Goal: Download file/media

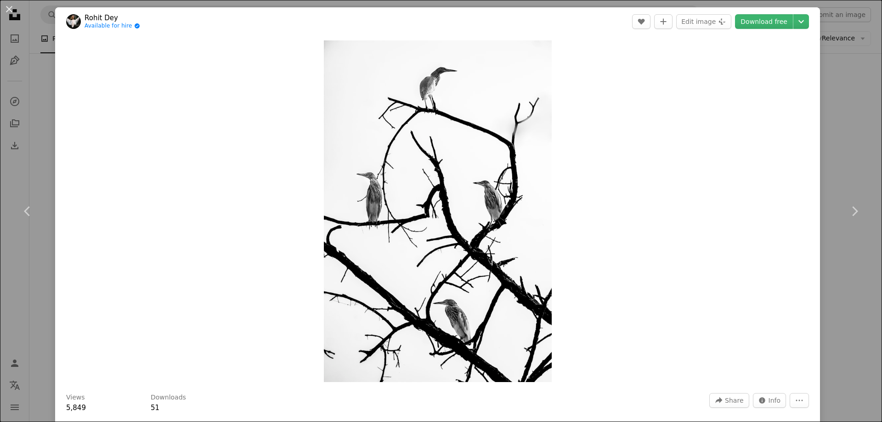
scroll to position [0, 244]
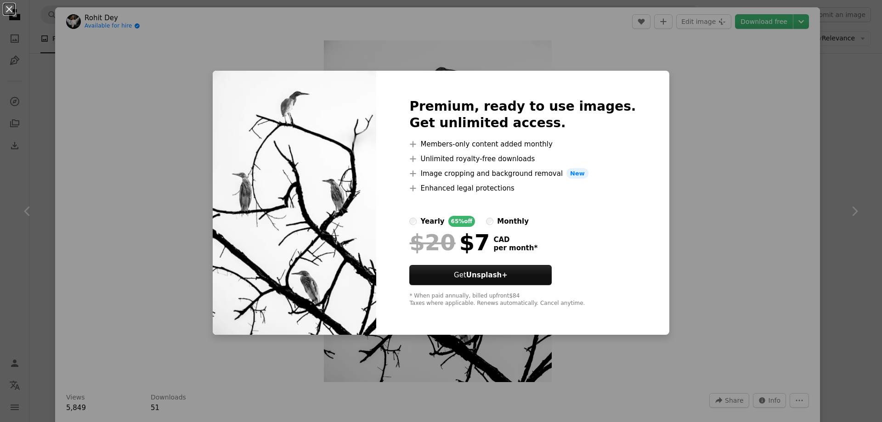
click at [691, 163] on div "An X shape Premium, ready to use images. Get unlimited access. A plus sign Memb…" at bounding box center [441, 211] width 882 height 422
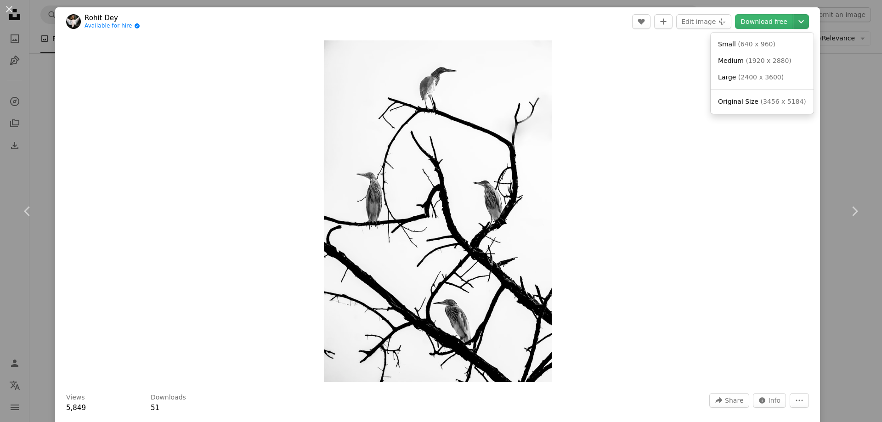
click at [794, 21] on icon "Chevron down" at bounding box center [801, 21] width 15 height 11
click at [739, 61] on span "Medium" at bounding box center [731, 60] width 26 height 7
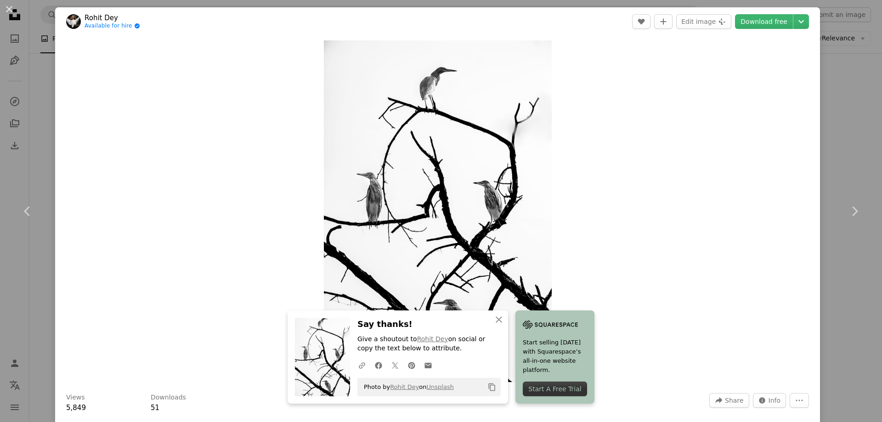
click at [668, 239] on div "Zoom in" at bounding box center [437, 211] width 765 height 351
click at [496, 320] on icon "button" at bounding box center [499, 319] width 6 height 6
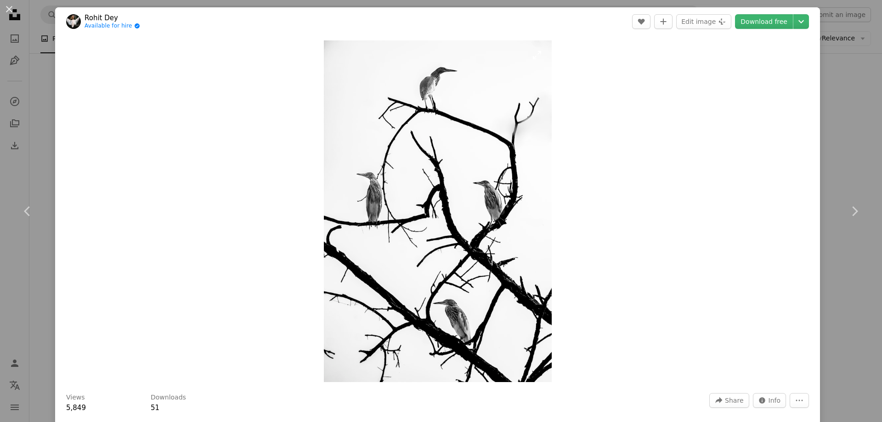
drag, startPoint x: 445, startPoint y: 265, endPoint x: 426, endPoint y: 288, distance: 29.3
click at [48, 110] on div "An X shape Chevron left Chevron right [PERSON_NAME] Available for hire A checkm…" at bounding box center [441, 211] width 882 height 422
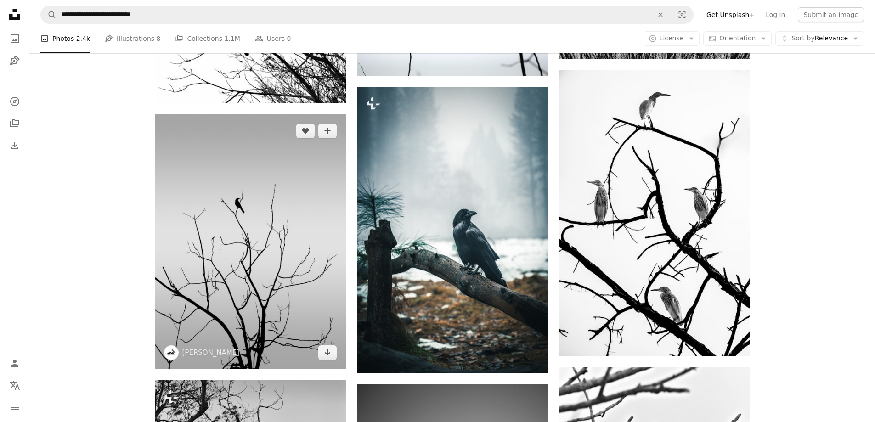
click at [244, 269] on img at bounding box center [250, 241] width 191 height 255
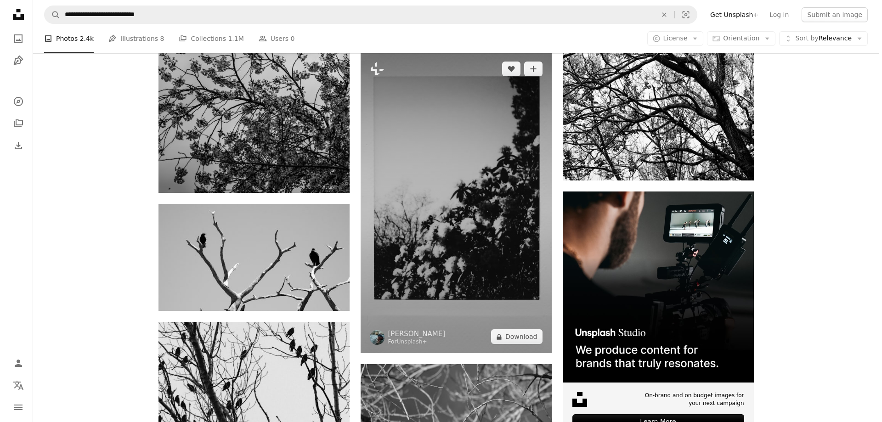
scroll to position [3215, 0]
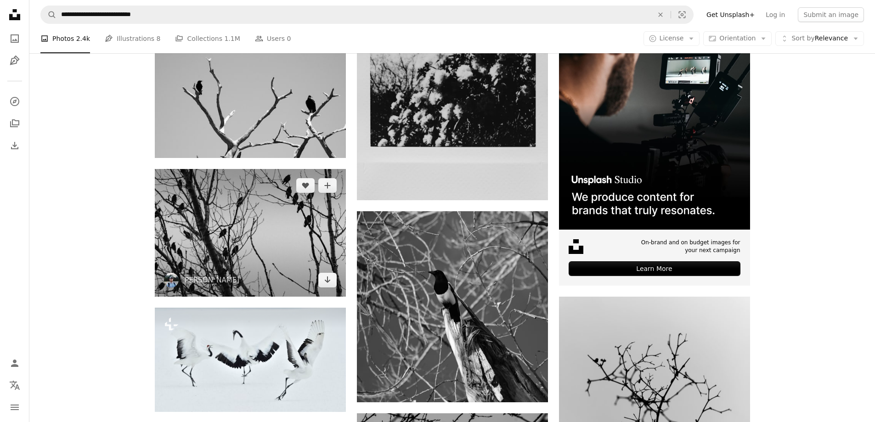
click at [272, 254] on img at bounding box center [250, 233] width 191 height 128
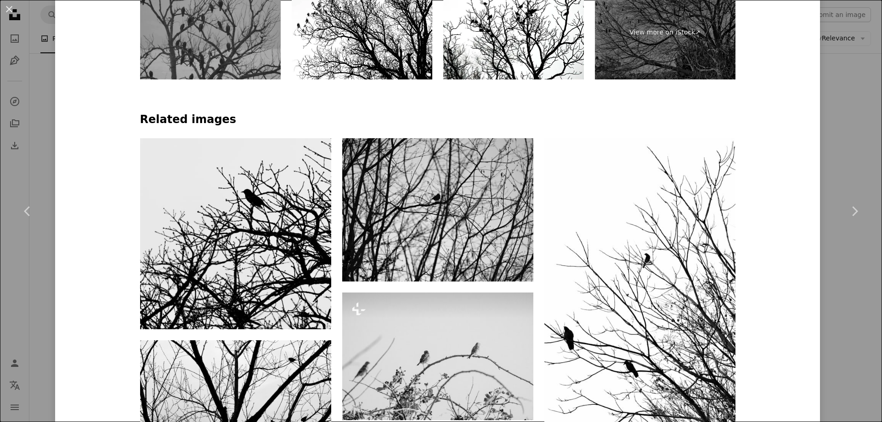
scroll to position [612, 0]
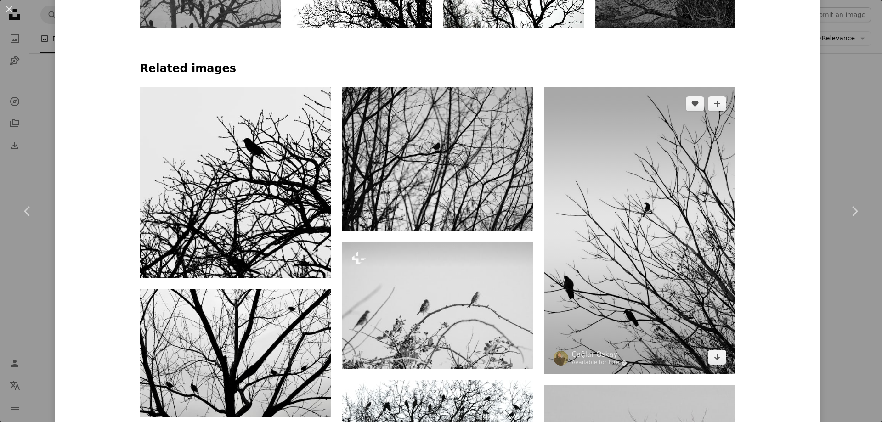
click at [637, 290] on img at bounding box center [639, 230] width 191 height 287
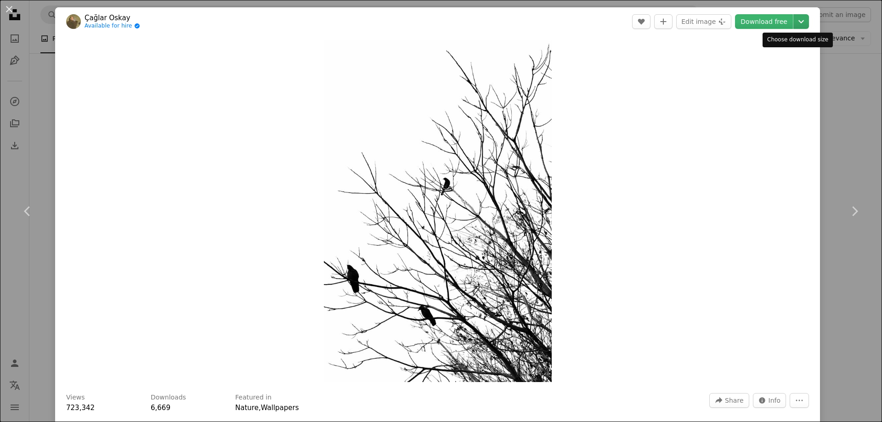
click at [798, 22] on icon "Choose download size" at bounding box center [801, 21] width 6 height 3
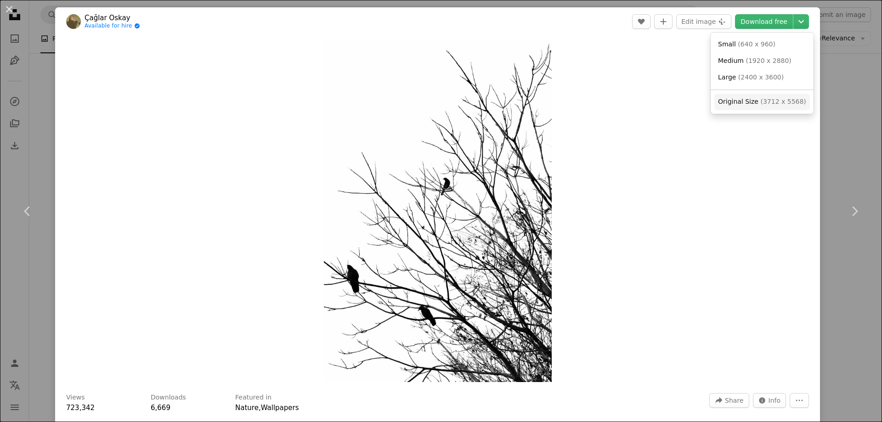
click at [736, 102] on span "Original Size" at bounding box center [738, 101] width 40 height 7
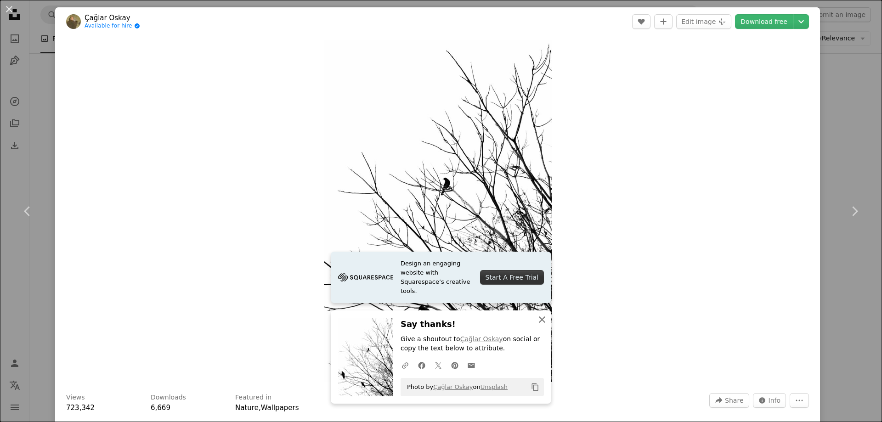
click at [540, 318] on icon "button" at bounding box center [542, 319] width 6 height 6
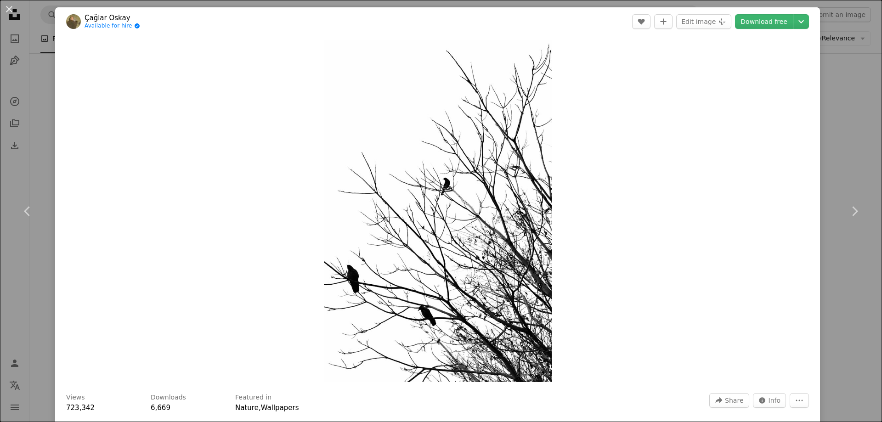
click at [39, 111] on div "An X shape Chevron left Chevron right Çağlar Oskay Available for hire A checkma…" at bounding box center [441, 211] width 882 height 422
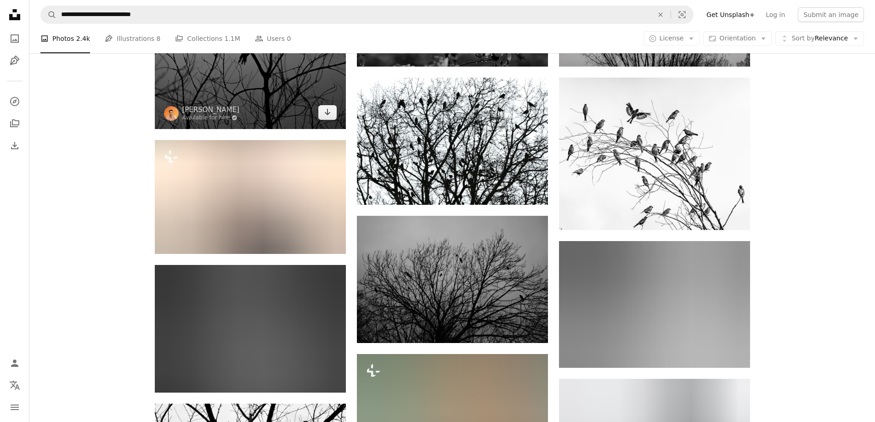
scroll to position [4134, 0]
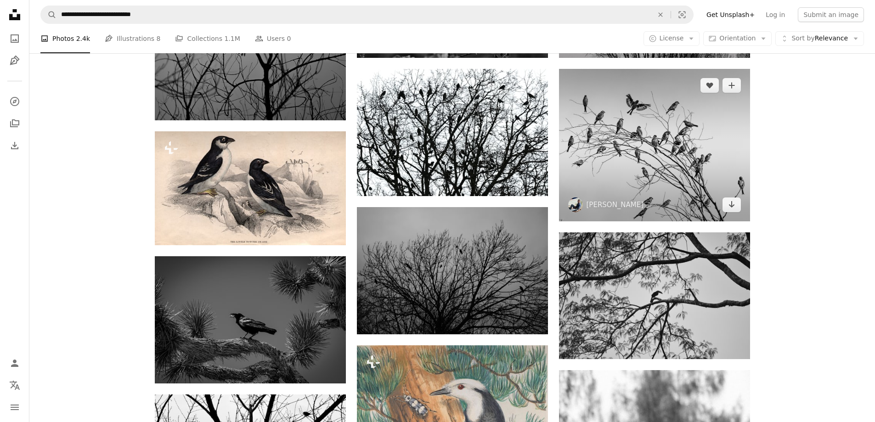
click at [653, 179] on img at bounding box center [654, 145] width 191 height 153
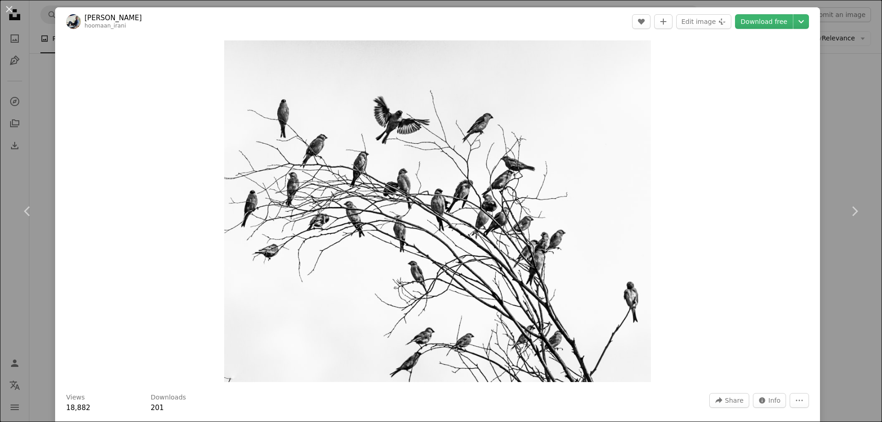
click at [40, 104] on div "An X shape Chevron left Chevron right [PERSON_NAME] hoomaan_irani A heart A plu…" at bounding box center [441, 211] width 882 height 422
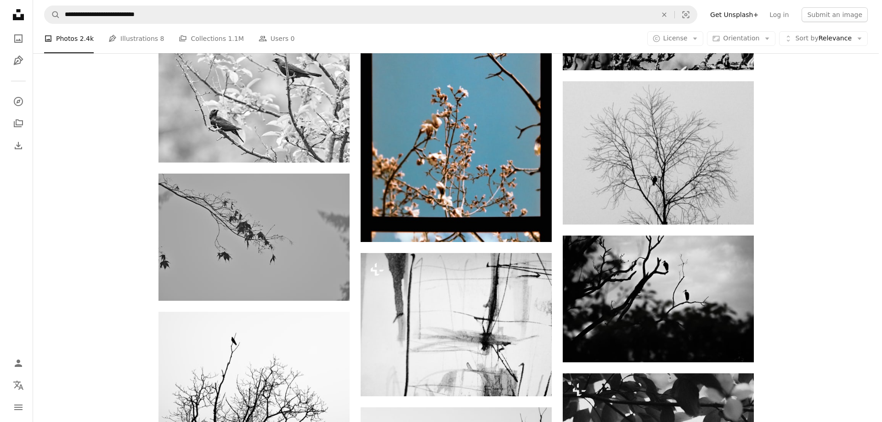
scroll to position [10717, 0]
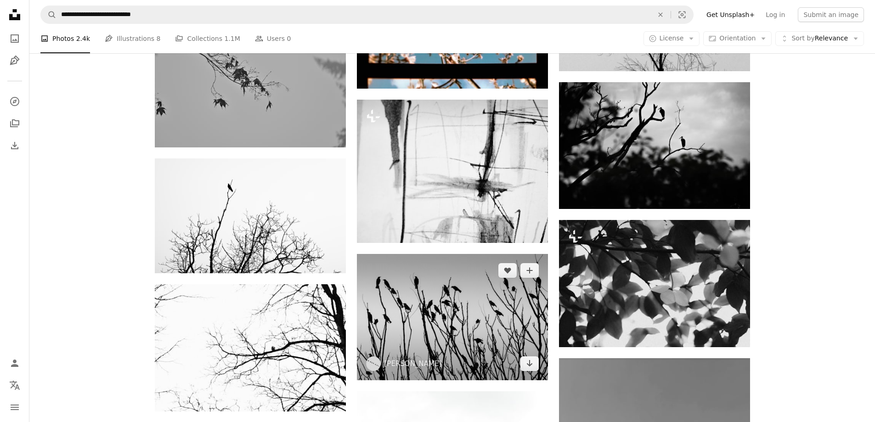
click at [447, 337] on img at bounding box center [452, 317] width 191 height 126
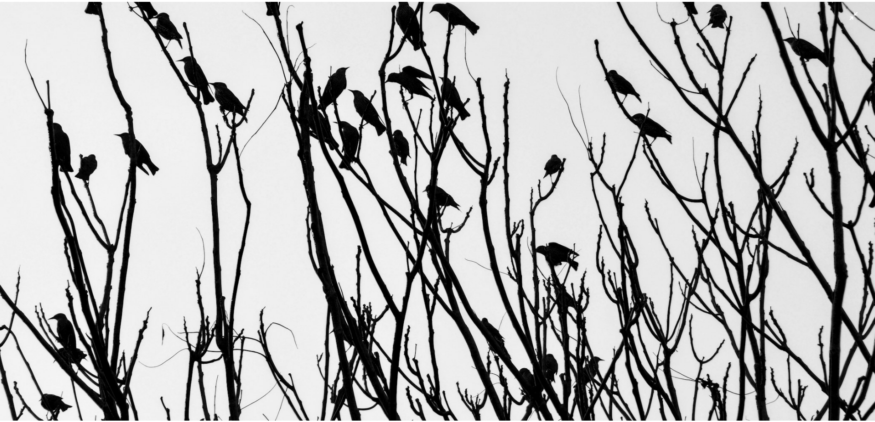
scroll to position [152, 0]
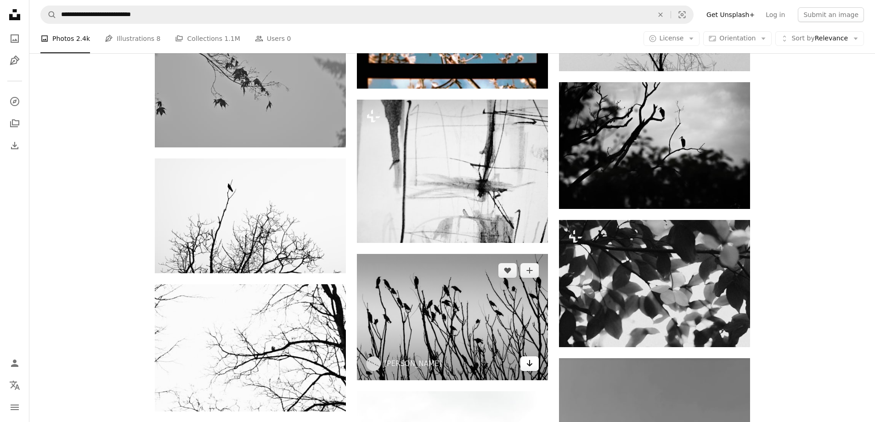
click at [530, 364] on icon "Arrow pointing down" at bounding box center [529, 363] width 7 height 11
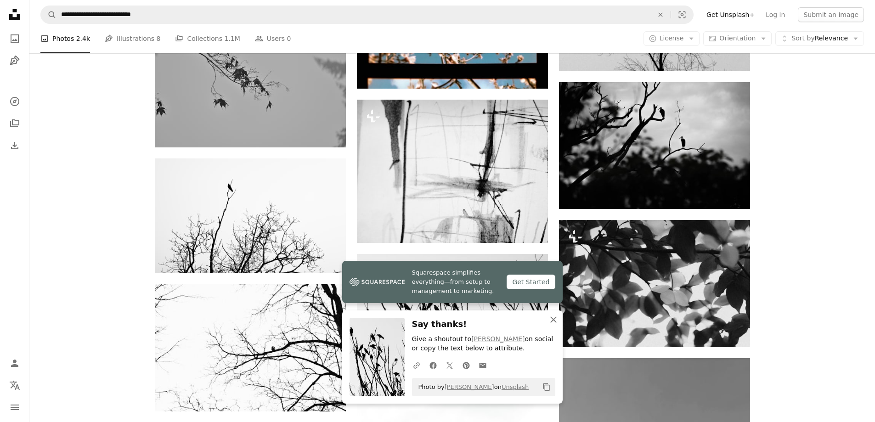
click at [552, 320] on icon "An X shape" at bounding box center [553, 319] width 11 height 11
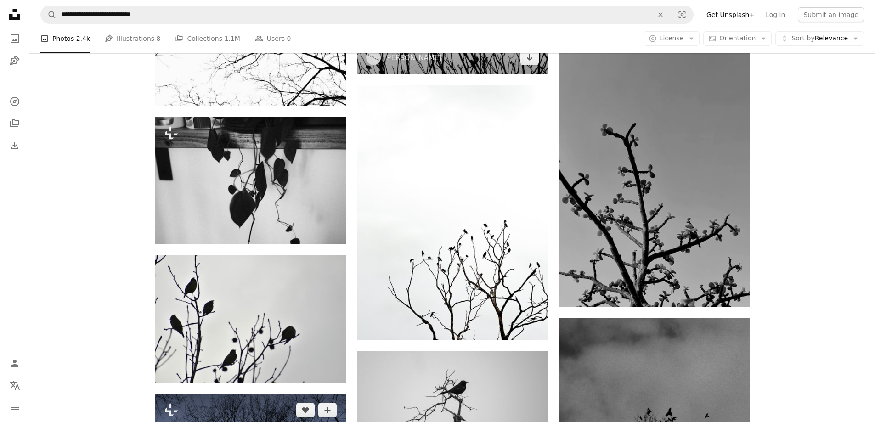
scroll to position [11176, 0]
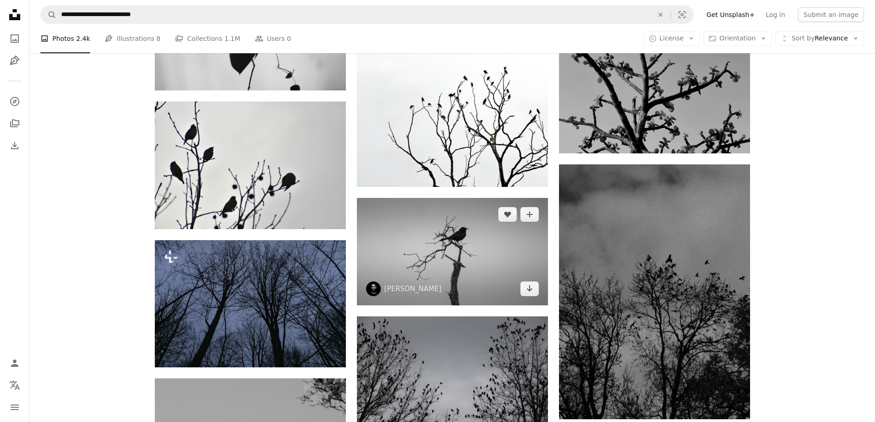
click at [434, 265] on img at bounding box center [452, 251] width 191 height 107
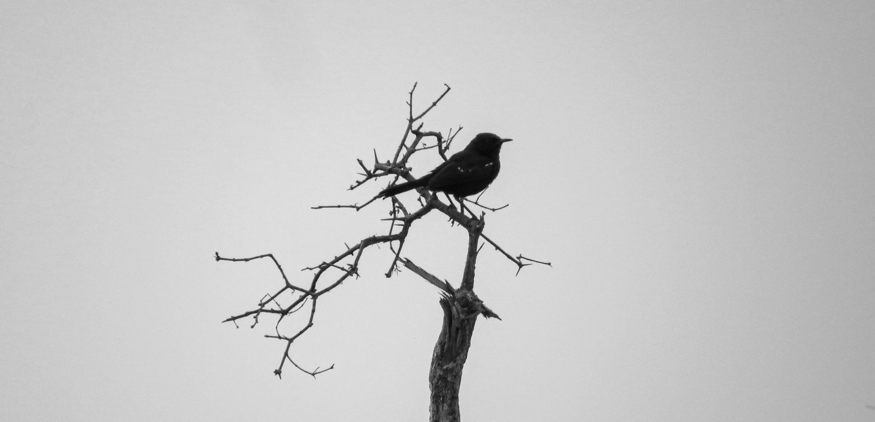
drag, startPoint x: 468, startPoint y: 246, endPoint x: 477, endPoint y: 421, distance: 175.3
click at [468, 246] on img "Zoom out on this image" at bounding box center [438, 246] width 876 height 492
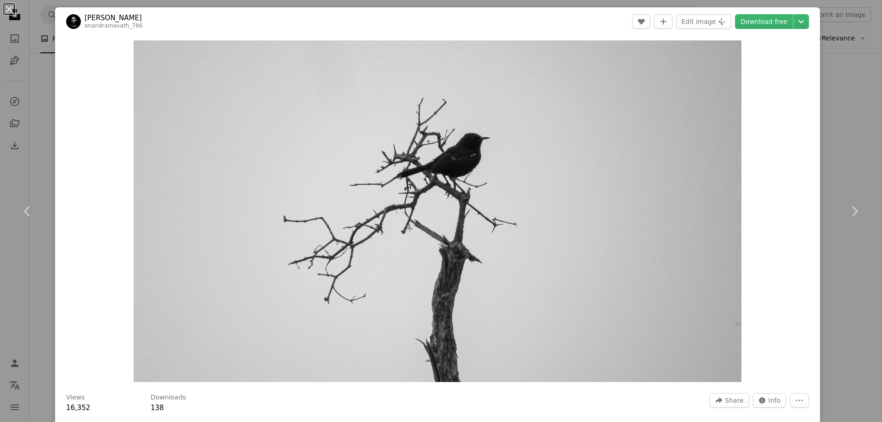
click at [39, 125] on div "An X shape Chevron left Chevron right [PERSON_NAME] anandramavath_786 A heart A…" at bounding box center [441, 211] width 882 height 422
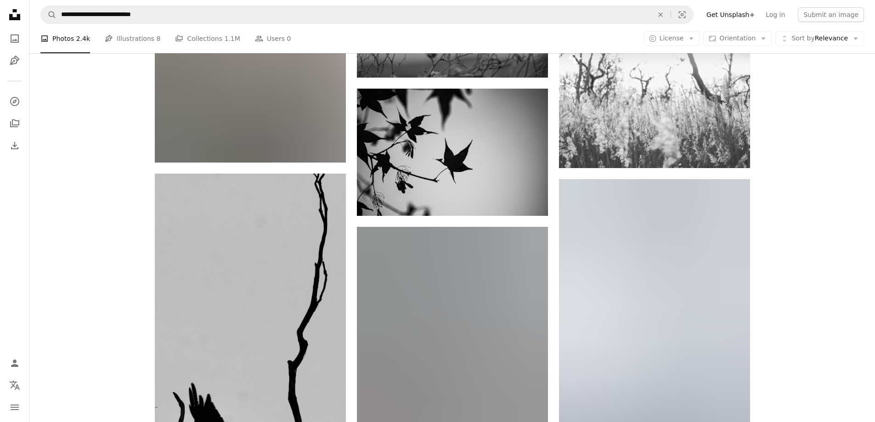
scroll to position [25108, 0]
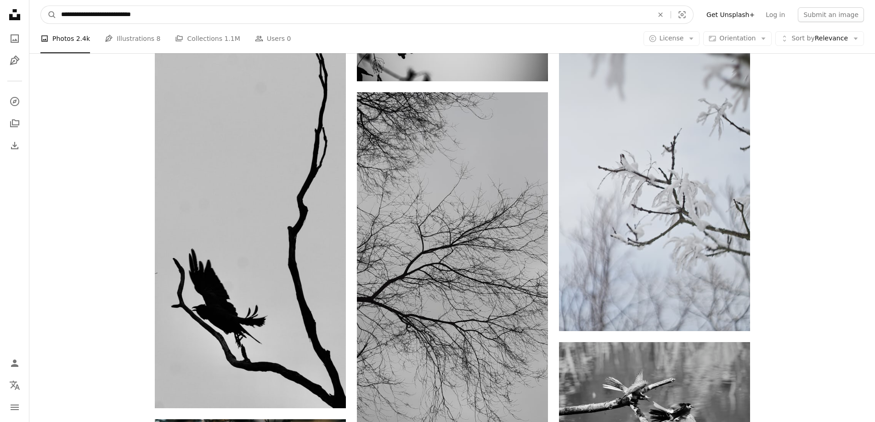
click at [168, 17] on input "**********" at bounding box center [353, 14] width 594 height 17
type input "**********"
click at [41, 6] on button "A magnifying glass" at bounding box center [49, 14] width 16 height 17
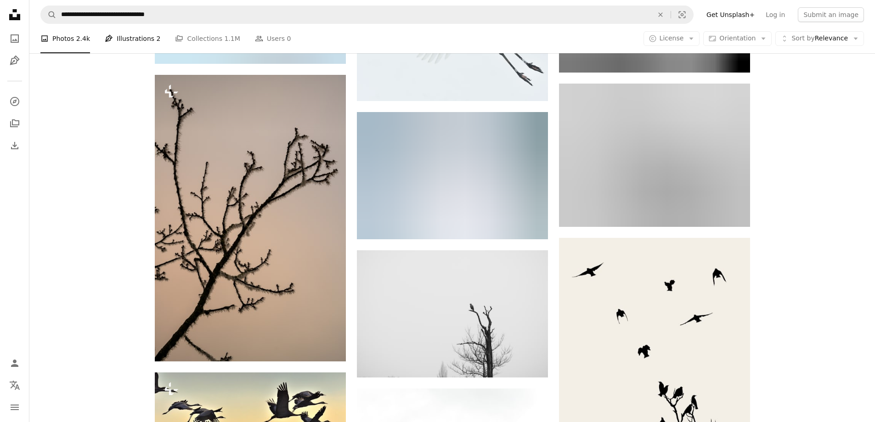
scroll to position [22352, 0]
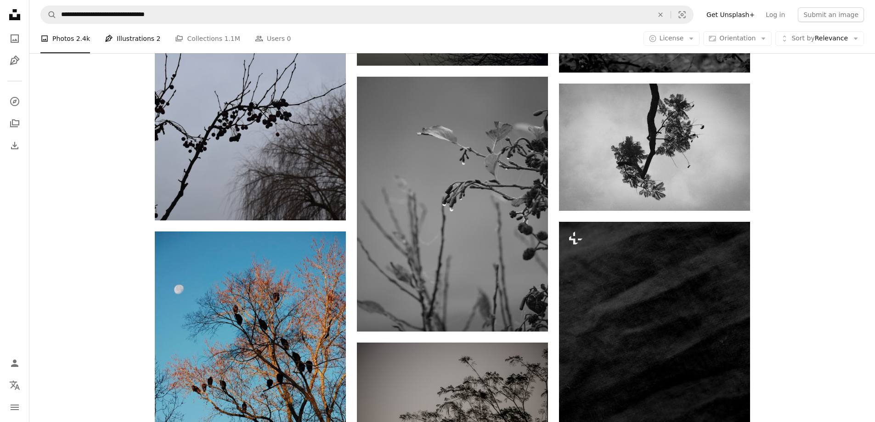
click at [139, 41] on link "Pen Tool Illustrations 2" at bounding box center [133, 38] width 56 height 29
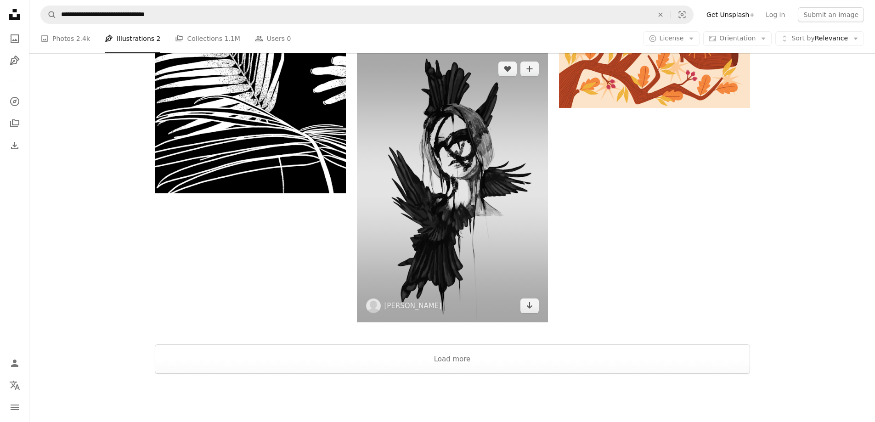
scroll to position [1684, 0]
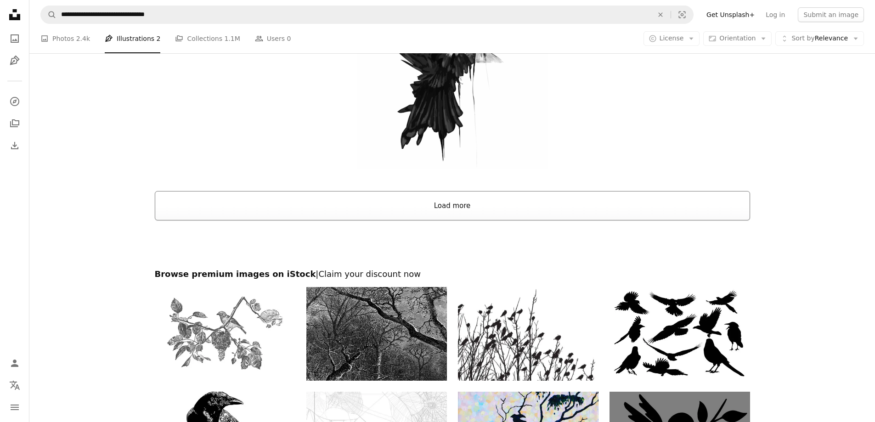
click at [439, 203] on button "Load more" at bounding box center [452, 205] width 595 height 29
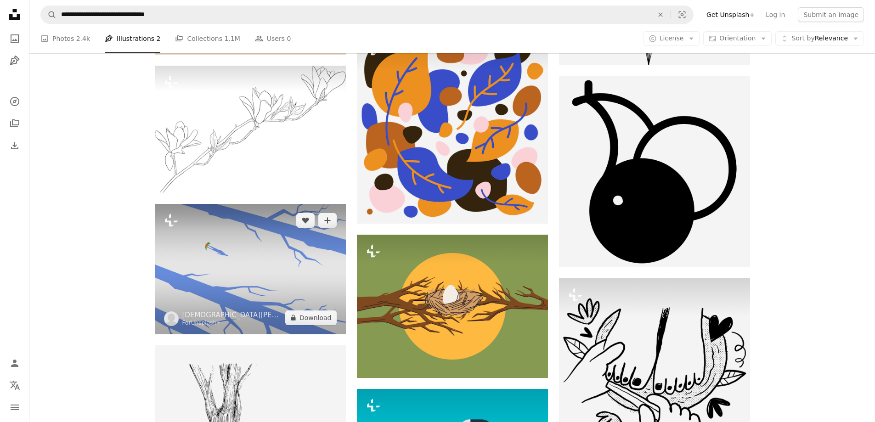
scroll to position [24955, 0]
